Goal: Information Seeking & Learning: Find specific fact

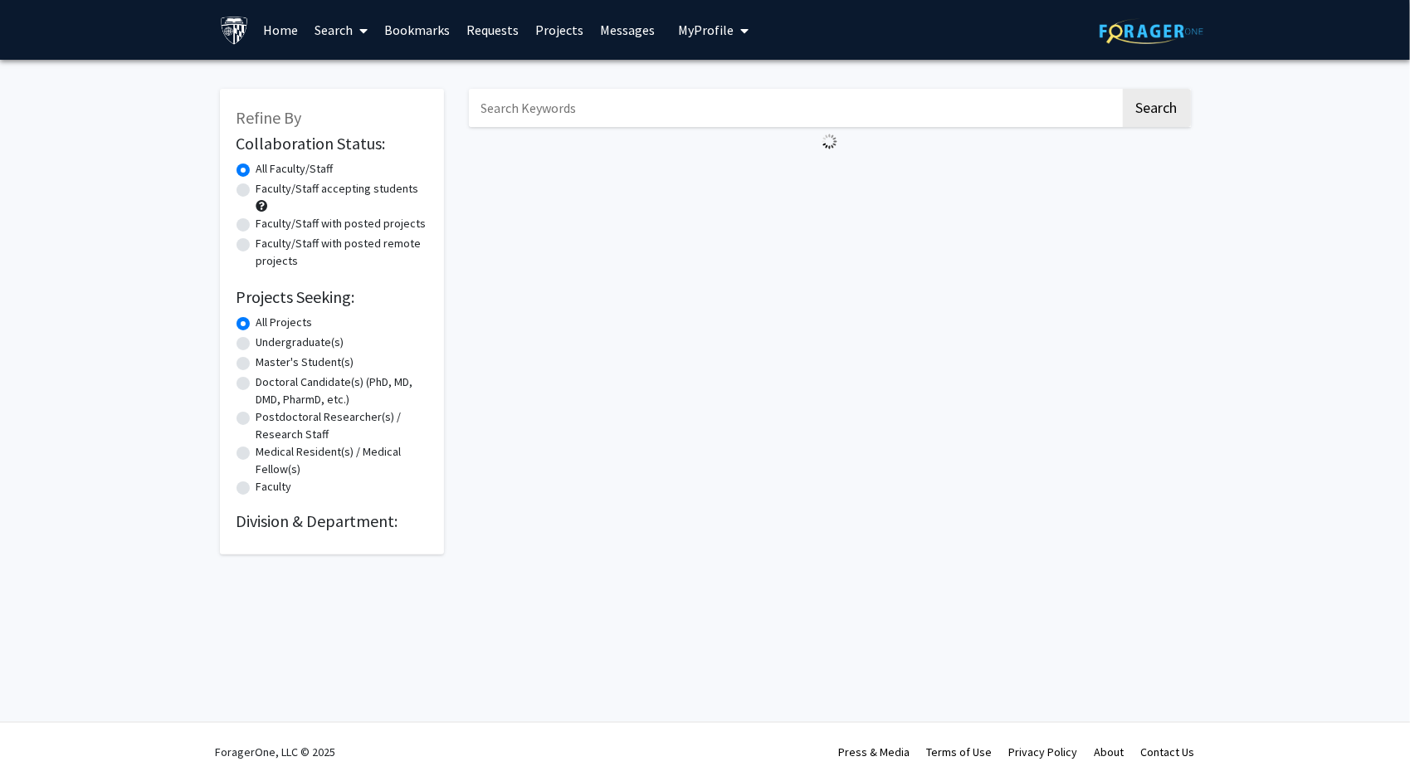
click at [523, 115] on input "Search Keywords" at bounding box center [794, 108] width 651 height 38
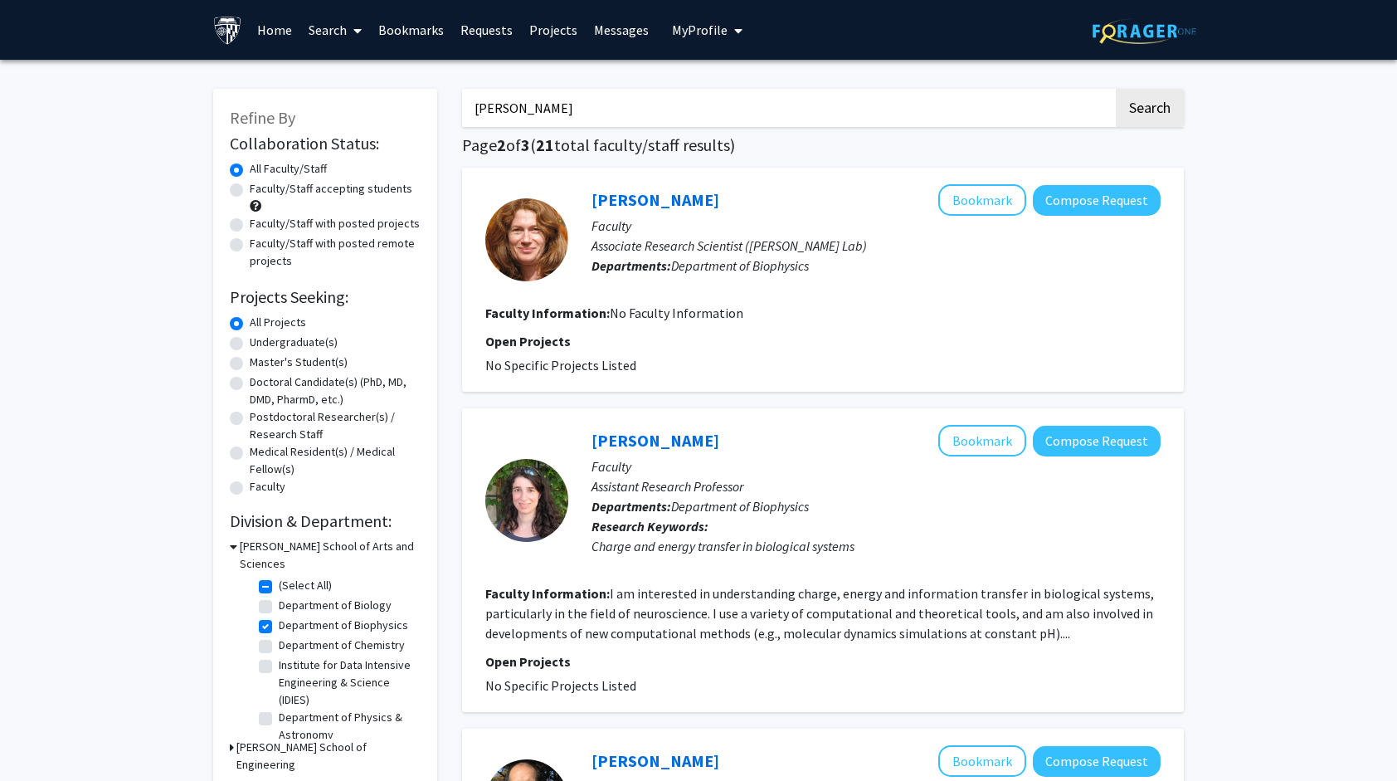
type input "greg bowman"
click at [1116, 89] on button "Search" at bounding box center [1150, 108] width 68 height 38
checkbox input "false"
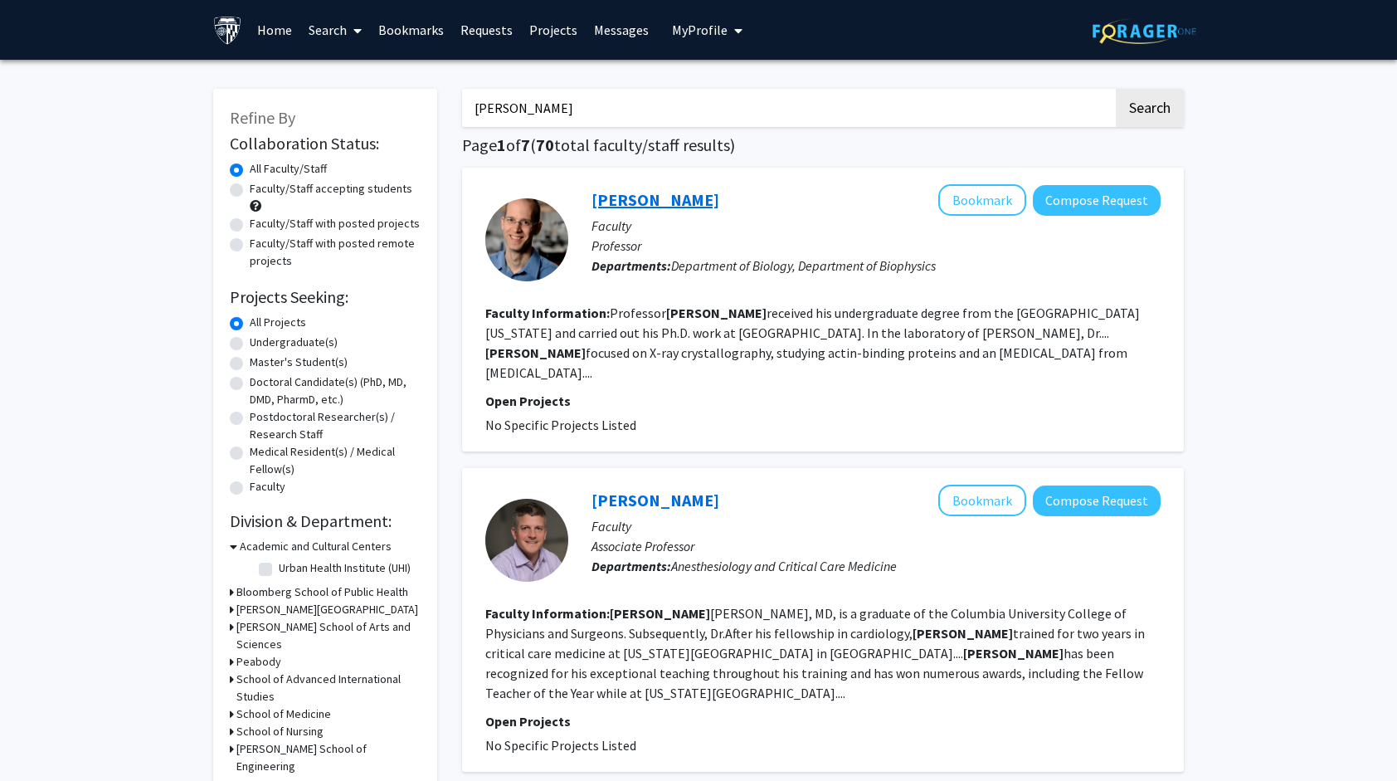
click at [682, 202] on link "Gregory Bowman" at bounding box center [656, 199] width 128 height 21
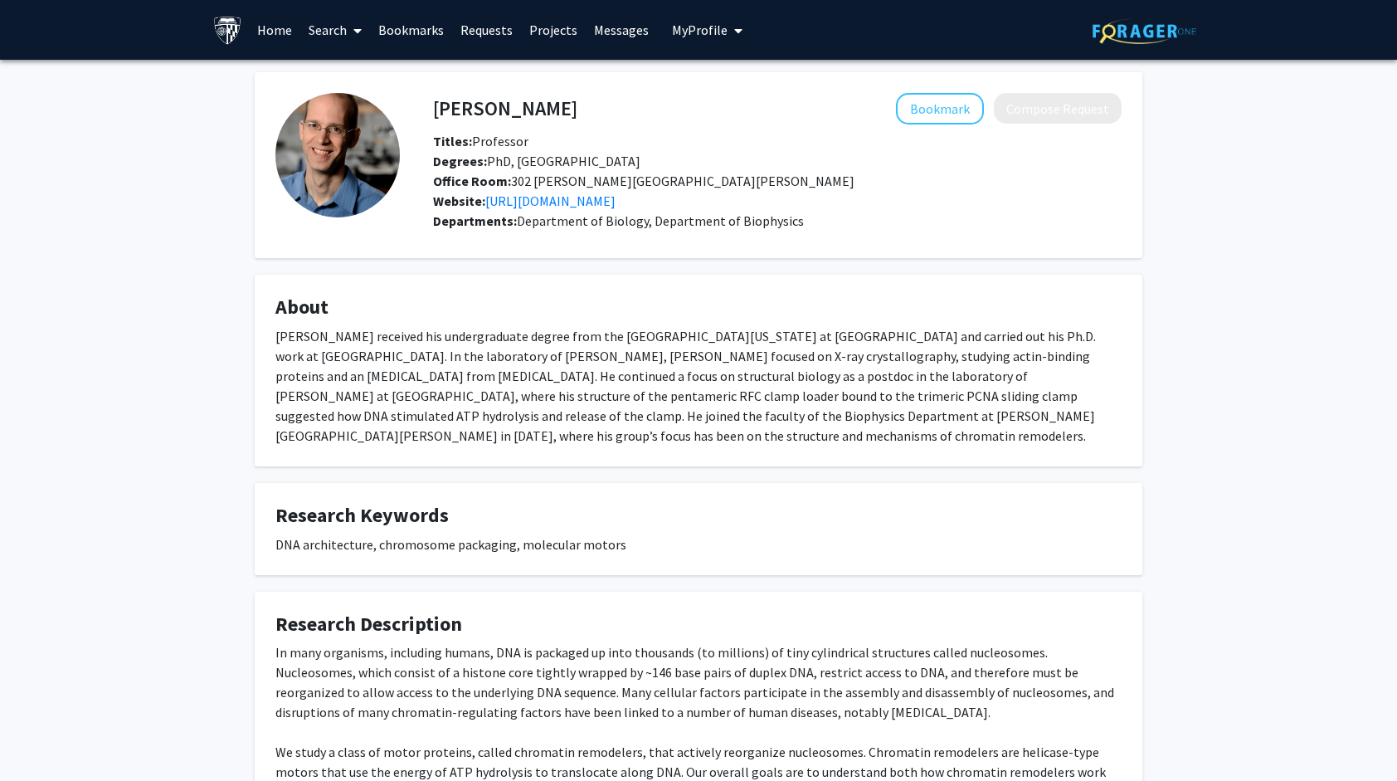
scroll to position [165, 0]
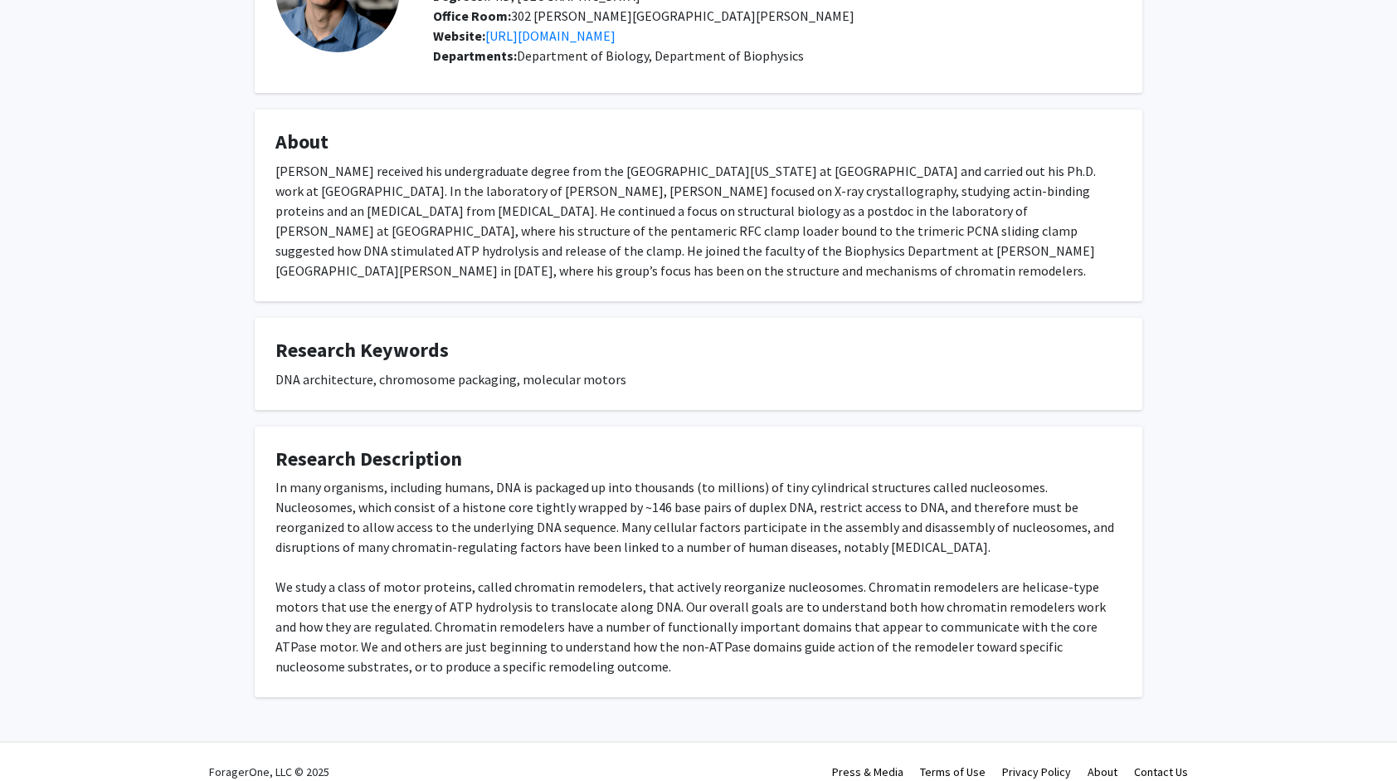
click at [704, 392] on div "Gregory Bowman Bookmark Compose Request Titles: Professor Degrees: PhD, Princet…" at bounding box center [698, 302] width 913 height 790
